Goal: Task Accomplishment & Management: Manage account settings

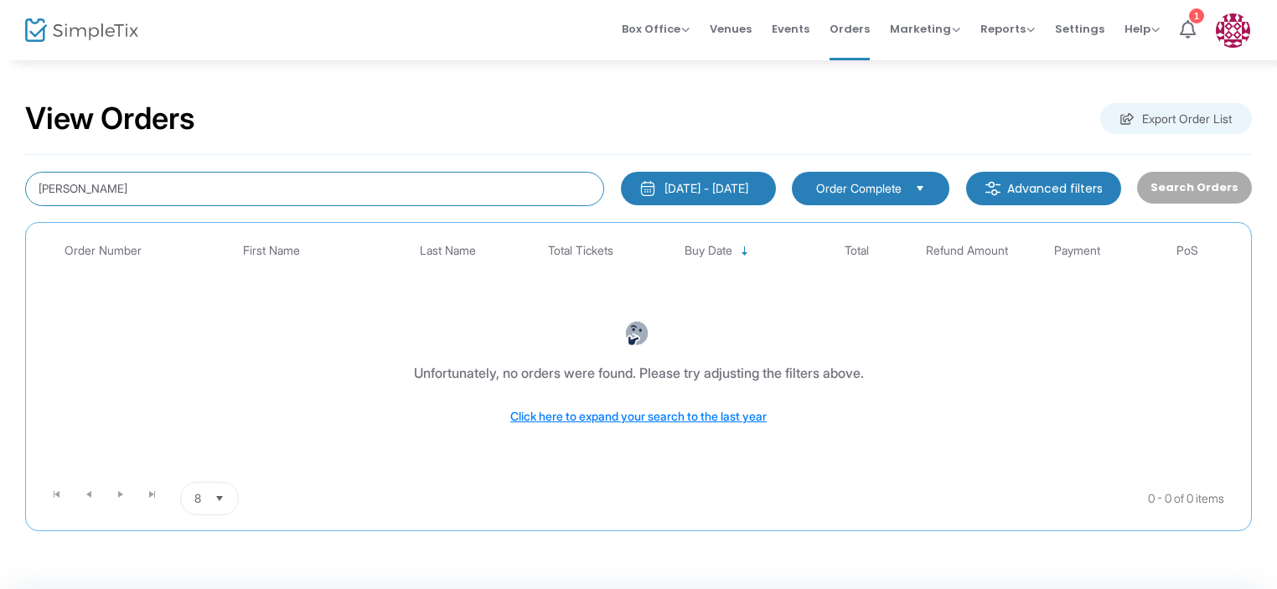
drag, startPoint x: 188, startPoint y: 191, endPoint x: 0, endPoint y: 193, distance: 187.7
click at [0, 193] on div "View Orders Export Order List [PERSON_NAME] [DATE] - [DATE] Last 30 Days [DATE]…" at bounding box center [638, 324] width 1277 height 531
drag, startPoint x: 168, startPoint y: 192, endPoint x: 0, endPoint y: 187, distance: 167.6
click at [0, 187] on div "View Orders Export Order List [PERSON_NAME] [DATE] - [DATE] Last 30 Days [DATE]…" at bounding box center [638, 324] width 1277 height 531
type input "[PERSON_NAME]"
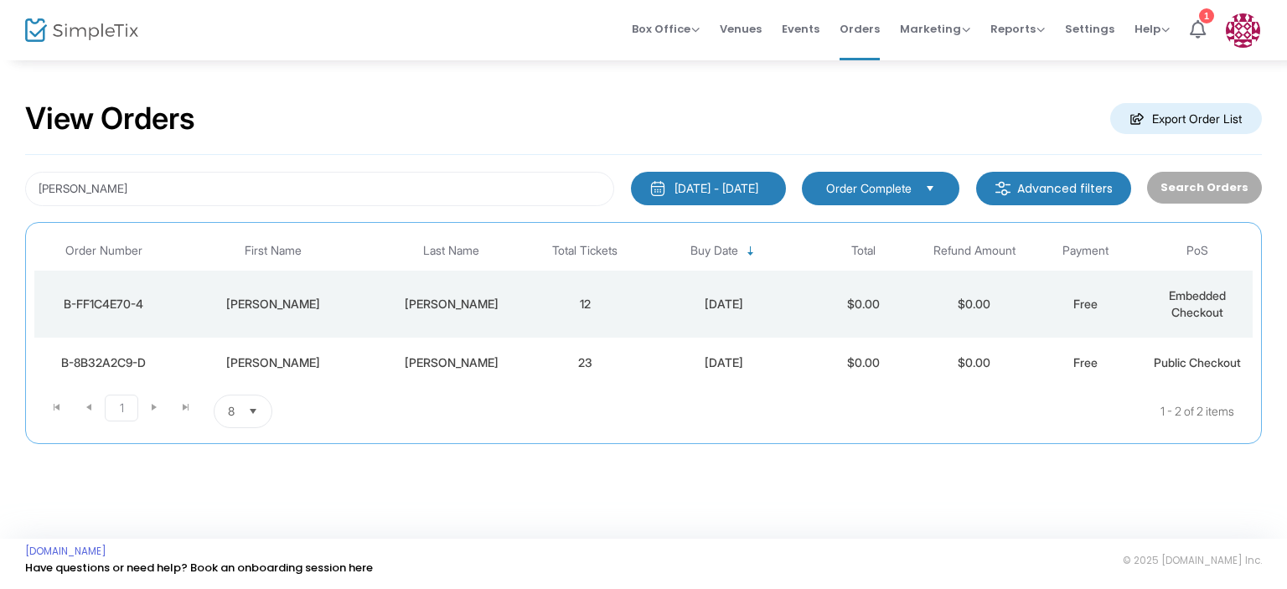
click at [428, 362] on div "[PERSON_NAME]" at bounding box center [451, 362] width 147 height 17
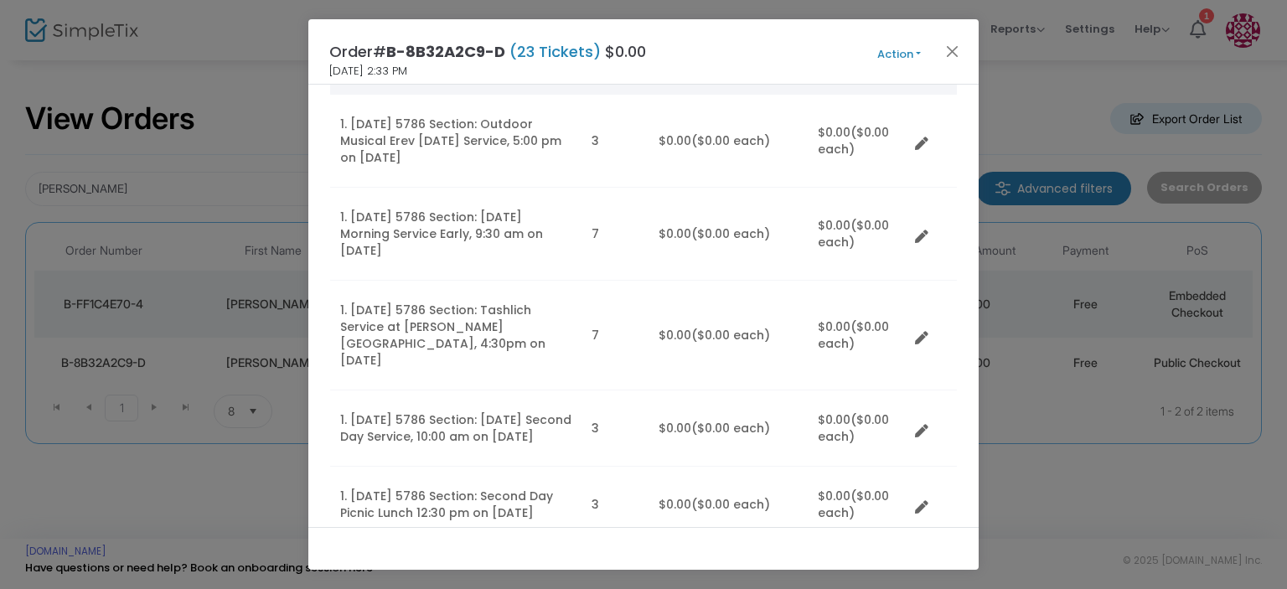
scroll to position [84, 0]
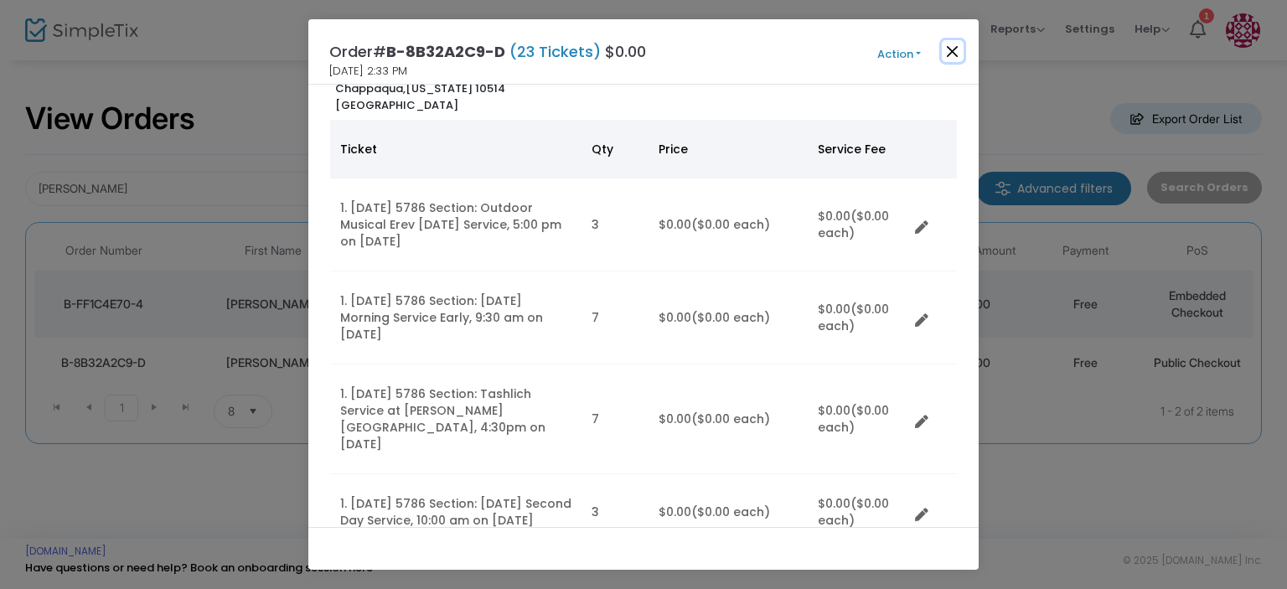
click at [952, 54] on button "Close" at bounding box center [953, 51] width 22 height 22
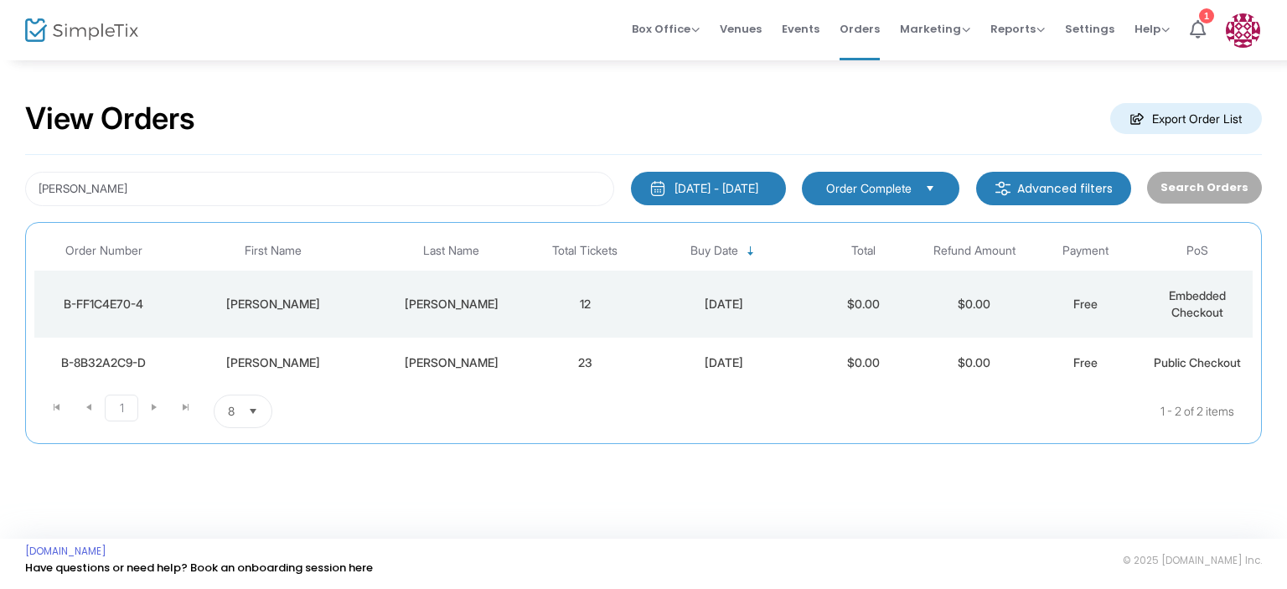
click at [296, 364] on div "[PERSON_NAME]" at bounding box center [274, 362] width 192 height 17
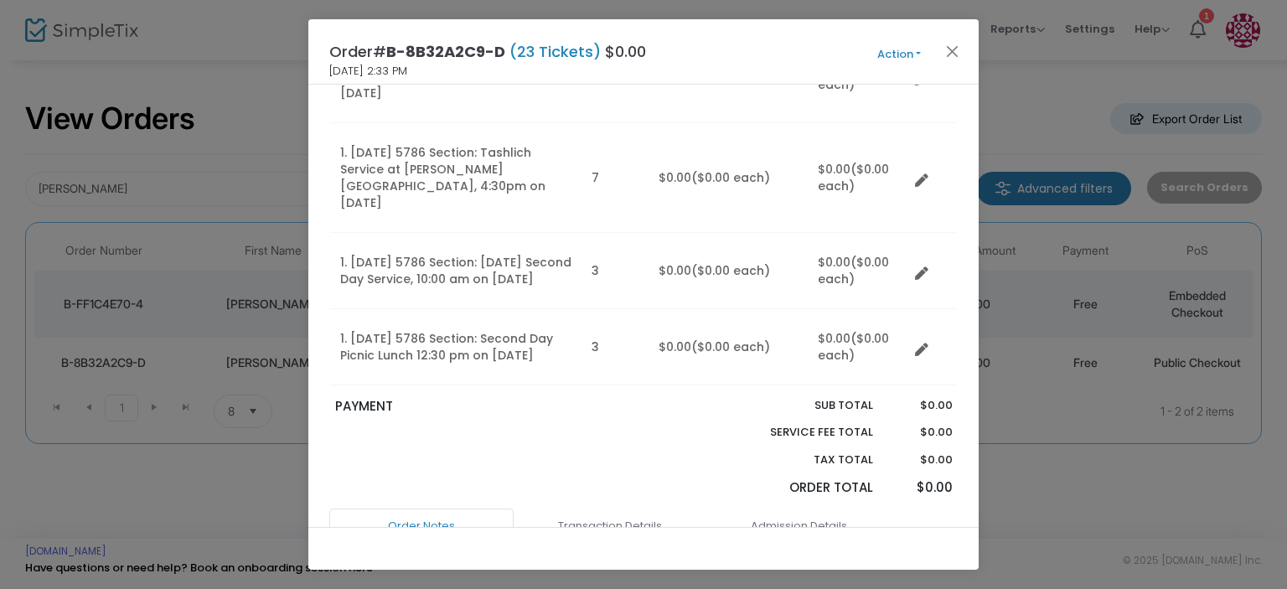
scroll to position [298, 0]
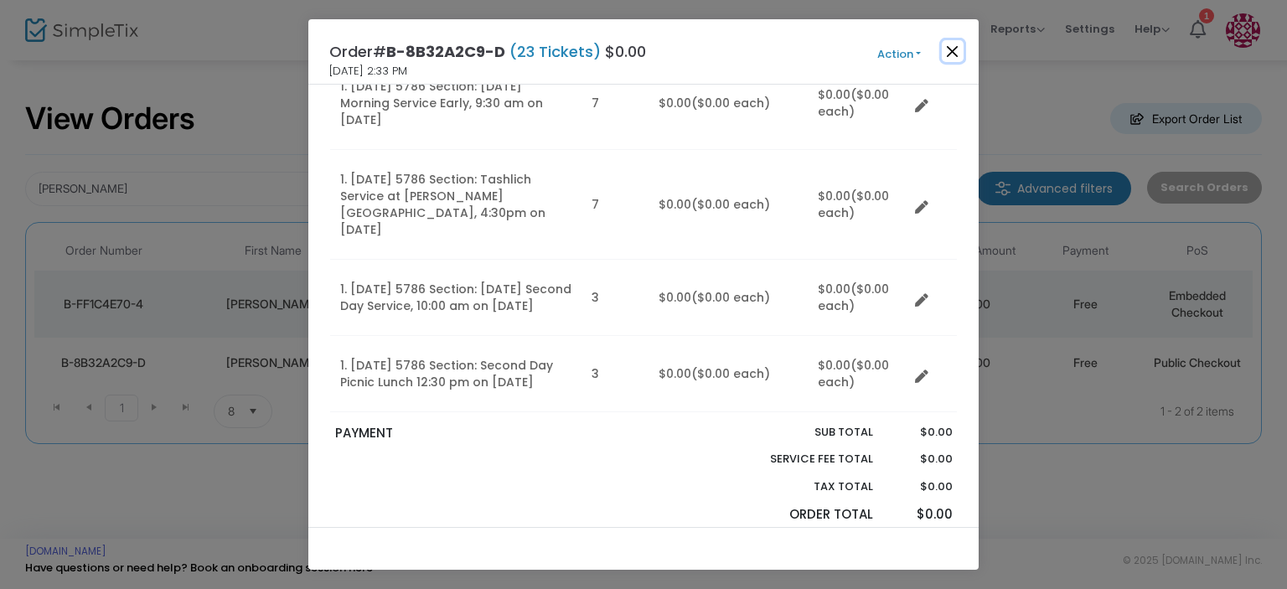
click at [943, 52] on button "Close" at bounding box center [953, 51] width 22 height 22
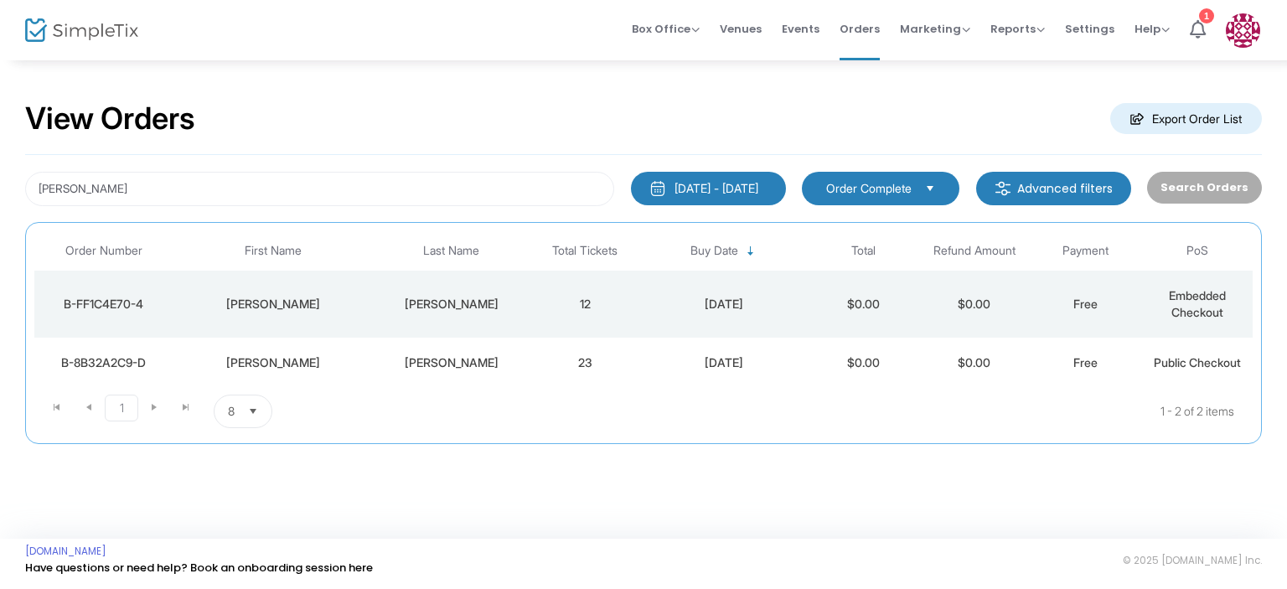
click at [399, 298] on div "[PERSON_NAME]" at bounding box center [451, 304] width 147 height 17
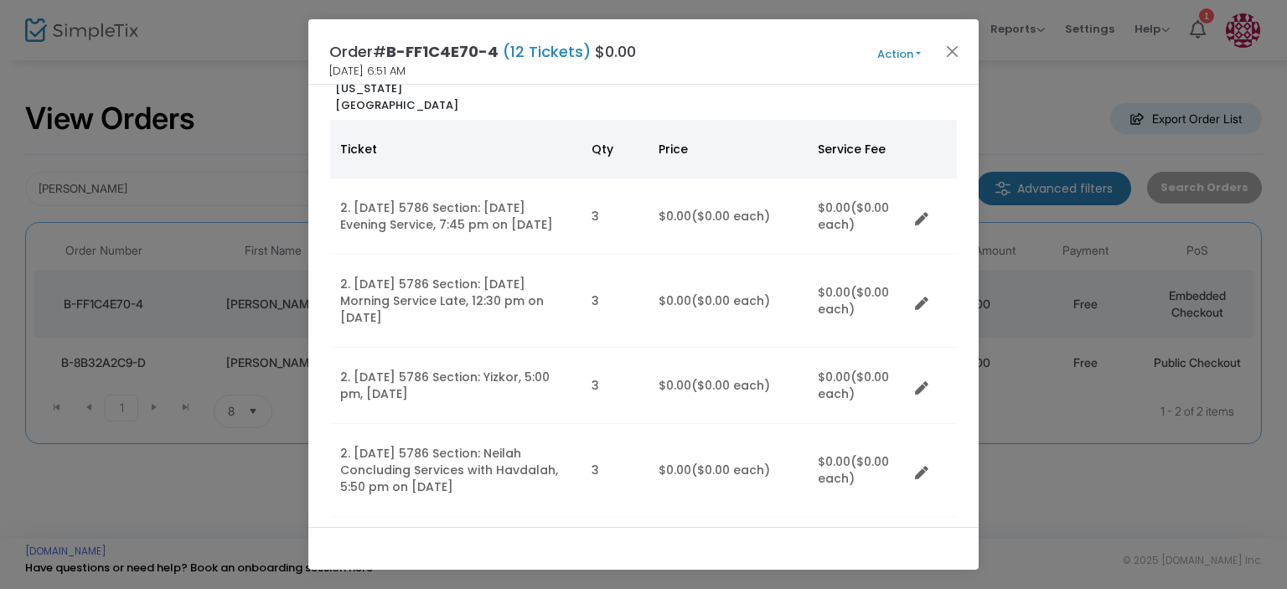
scroll to position [0, 0]
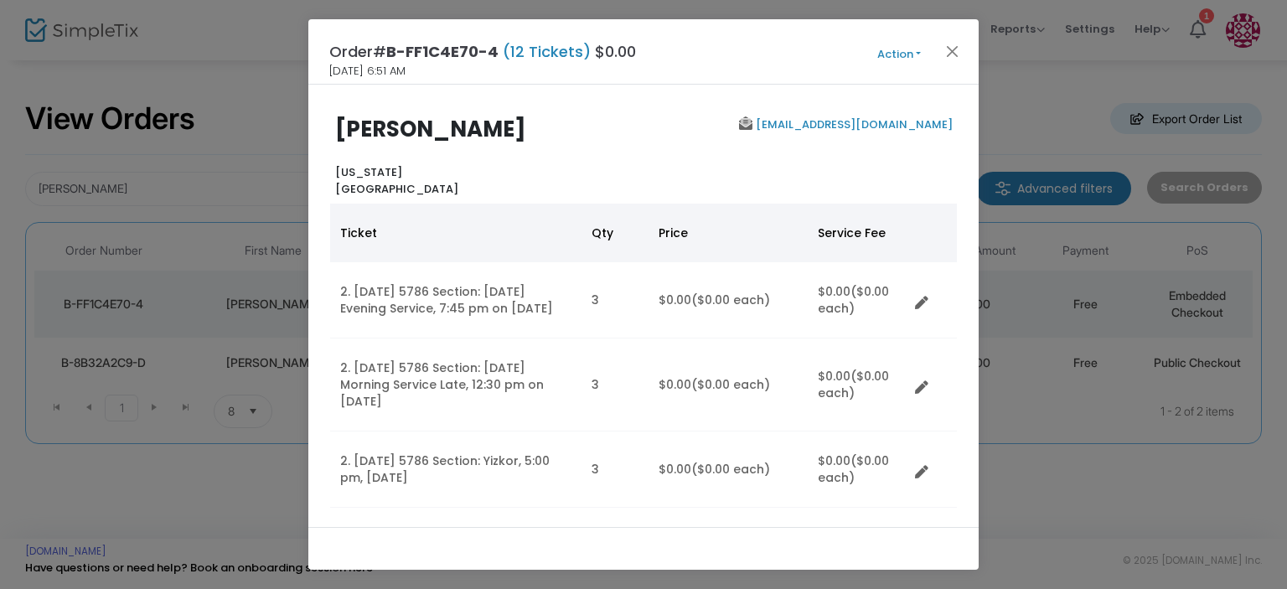
click at [883, 127] on link "[EMAIL_ADDRESS][DOMAIN_NAME]" at bounding box center [852, 124] width 200 height 16
click at [907, 56] on button "Action" at bounding box center [899, 54] width 101 height 18
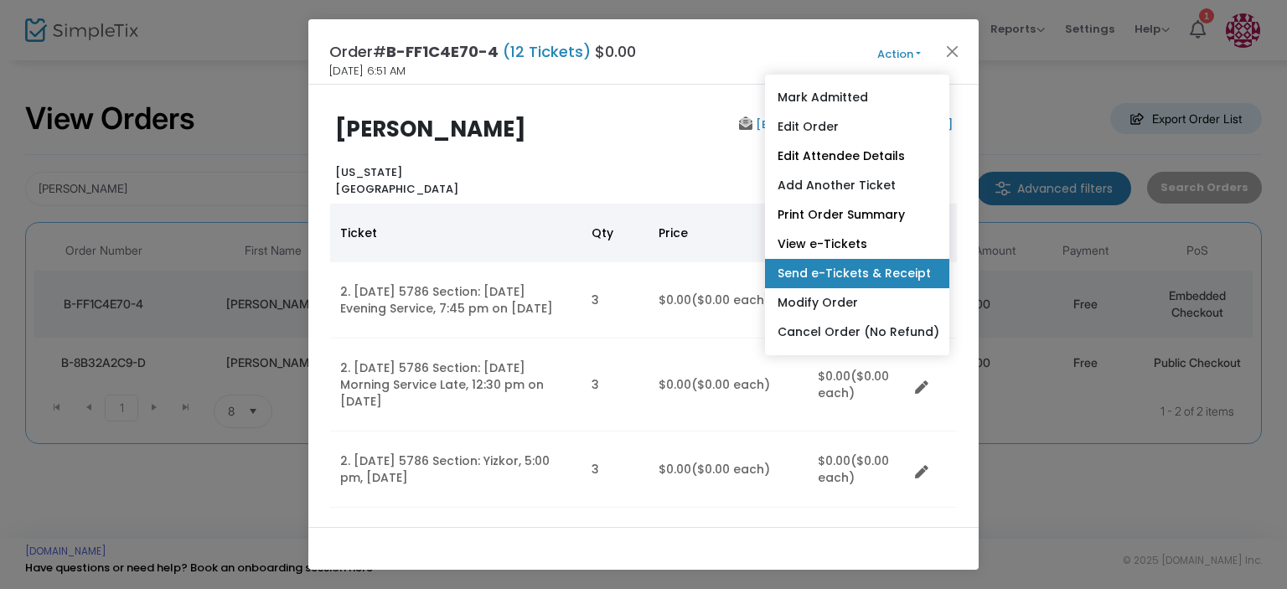
click at [838, 275] on link "Send e-Tickets & Receipt" at bounding box center [857, 273] width 184 height 29
type input "[EMAIL_ADDRESS][DOMAIN_NAME]"
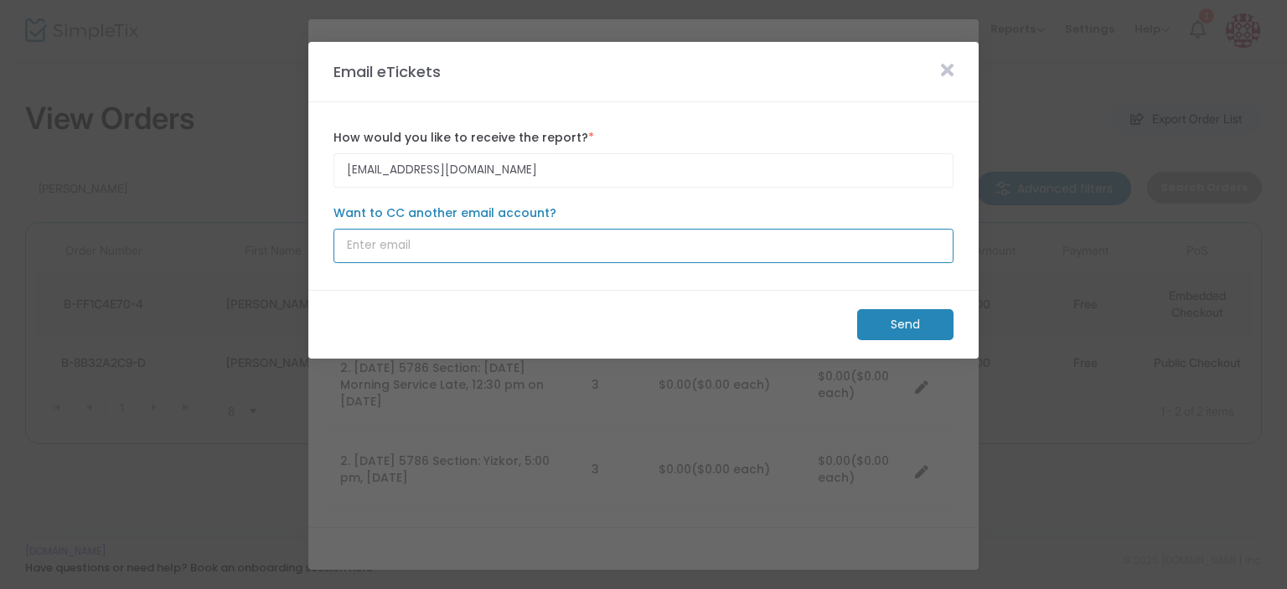
click at [460, 230] on input "Want to CC another email account?" at bounding box center [643, 246] width 620 height 34
type input "[EMAIL_ADDRESS][DOMAIN_NAME]"
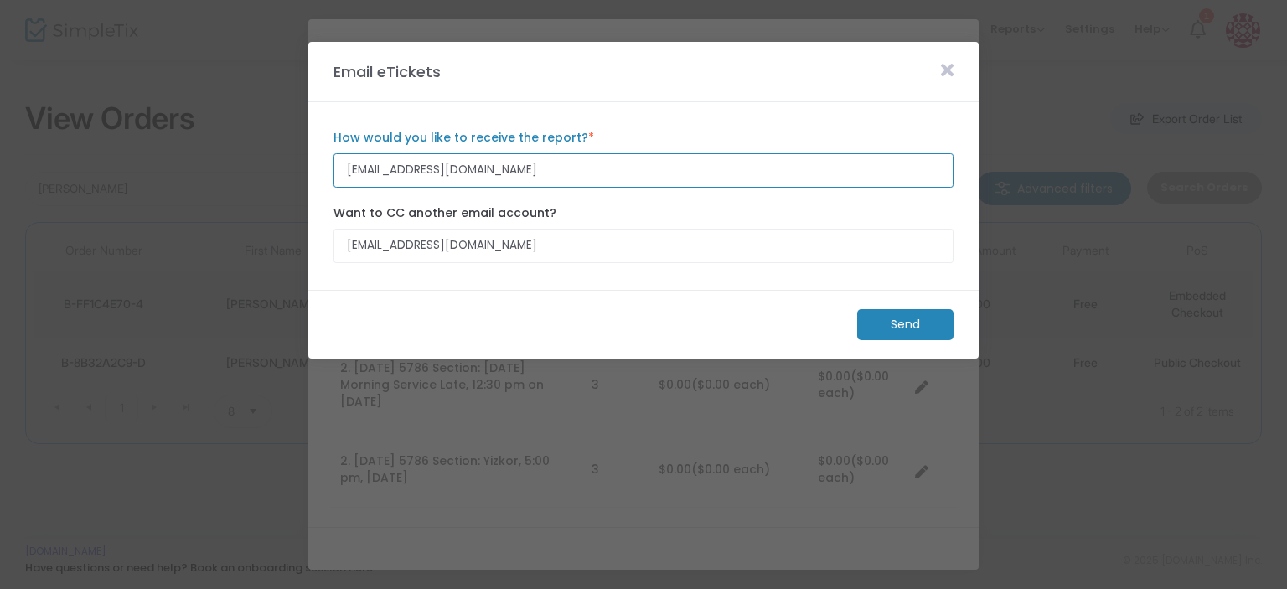
type input "[EMAIL_ADDRESS][DOMAIN_NAME]"
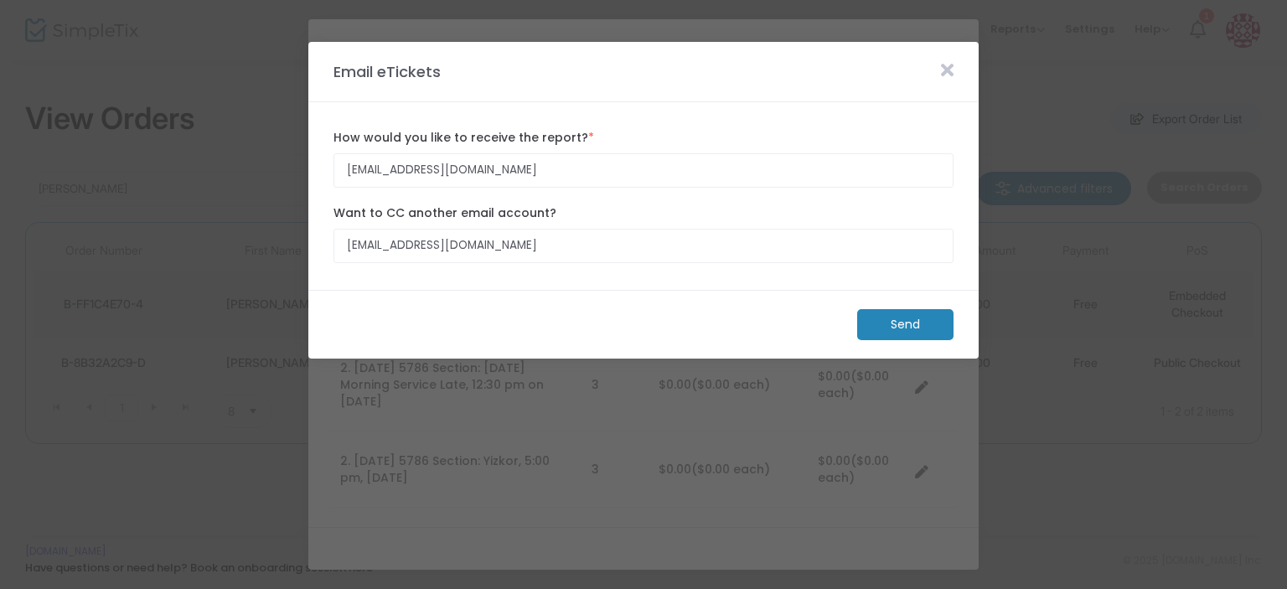
click at [869, 316] on m-button "Send" at bounding box center [905, 324] width 96 height 31
